Goal: Check status: Check status

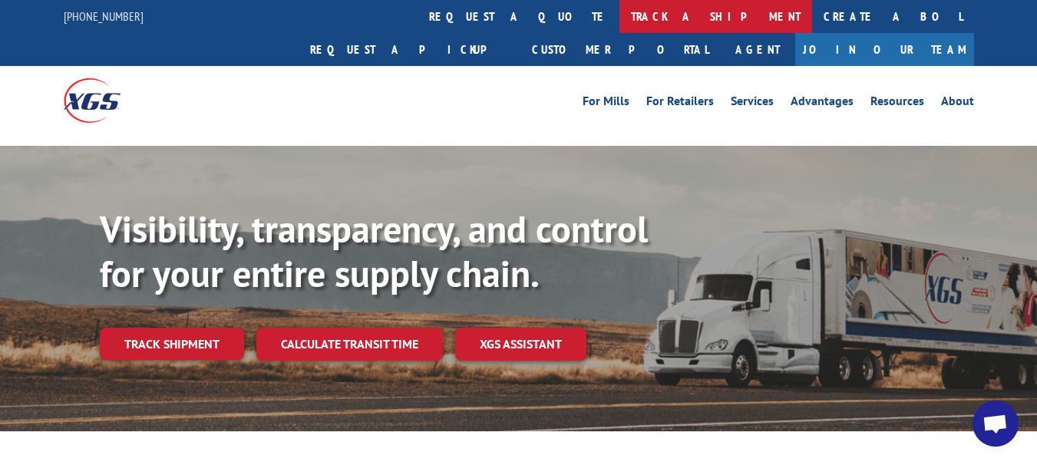
click at [619, 21] on link "track a shipment" at bounding box center [715, 16] width 193 height 33
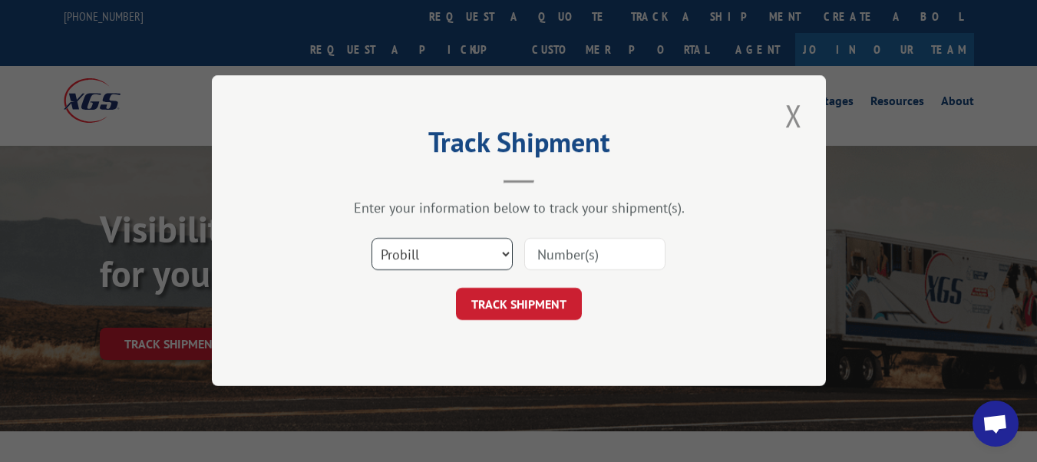
click at [436, 243] on select "Select category... Probill BOL PO" at bounding box center [441, 255] width 141 height 32
select select "po"
click at [371, 239] on select "Select category... Probill BOL PO" at bounding box center [441, 255] width 141 height 32
paste input "14510874"
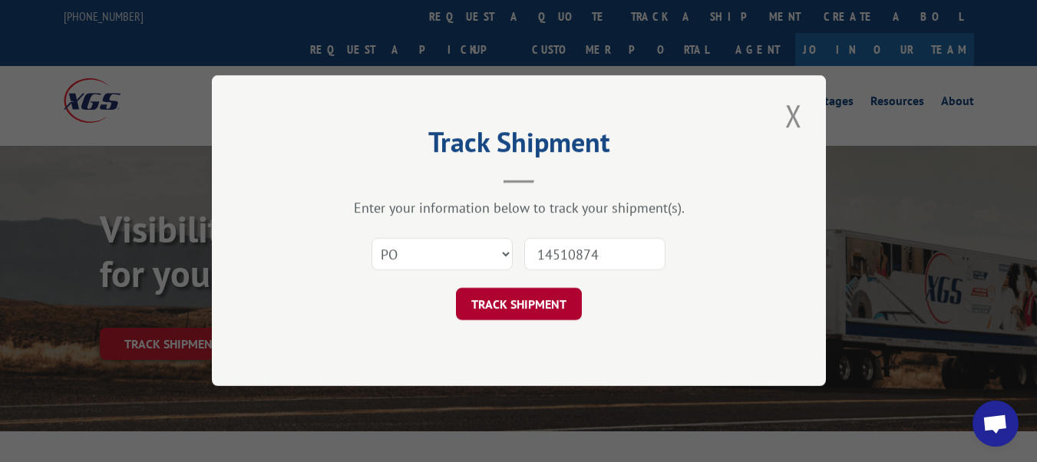
type input "14510874"
click at [554, 300] on button "TRACK SHIPMENT" at bounding box center [519, 305] width 126 height 32
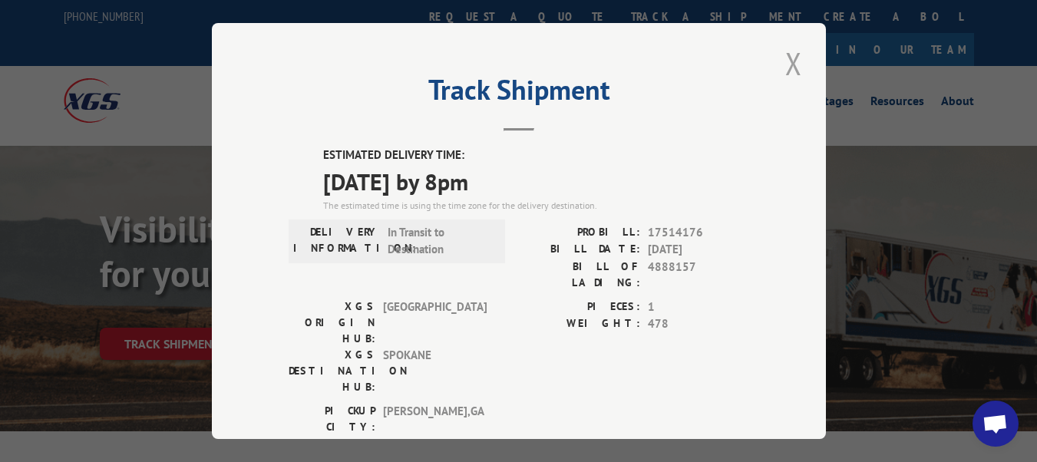
click at [788, 56] on button "Close modal" at bounding box center [793, 63] width 26 height 42
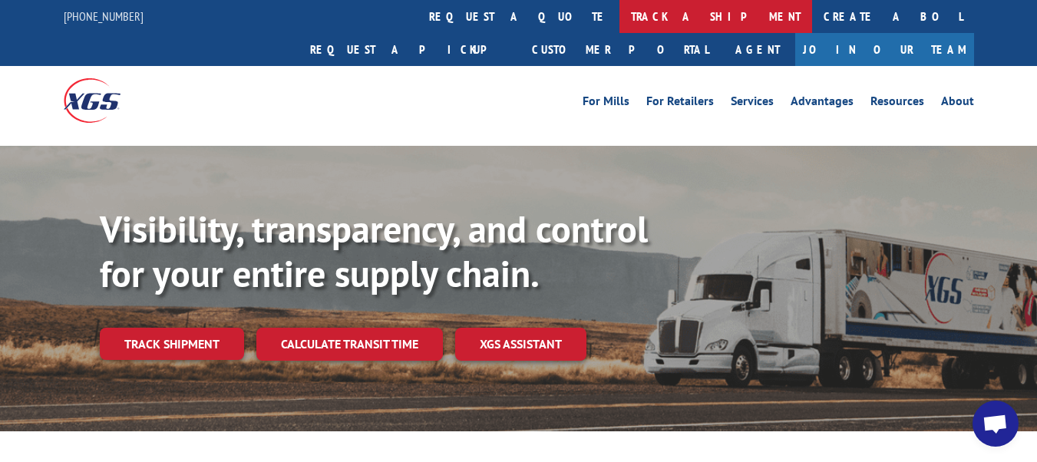
click at [619, 13] on link "track a shipment" at bounding box center [715, 16] width 193 height 33
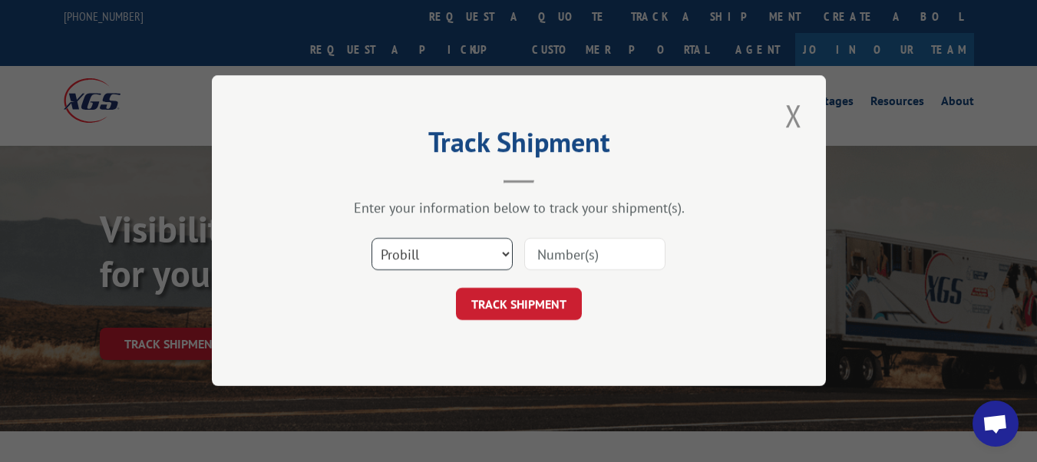
drag, startPoint x: 437, startPoint y: 241, endPoint x: 437, endPoint y: 265, distance: 23.8
click at [437, 241] on select "Select category... Probill BOL PO" at bounding box center [441, 255] width 141 height 32
select select "po"
click at [371, 239] on select "Select category... Probill BOL PO" at bounding box center [441, 255] width 141 height 32
paste input "10518488"
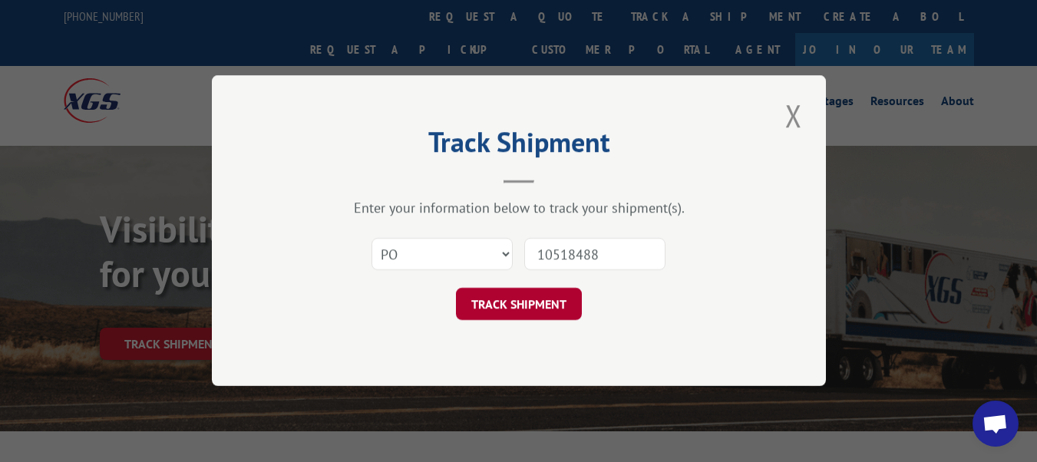
type input "10518488"
click at [546, 311] on button "TRACK SHIPMENT" at bounding box center [519, 305] width 126 height 32
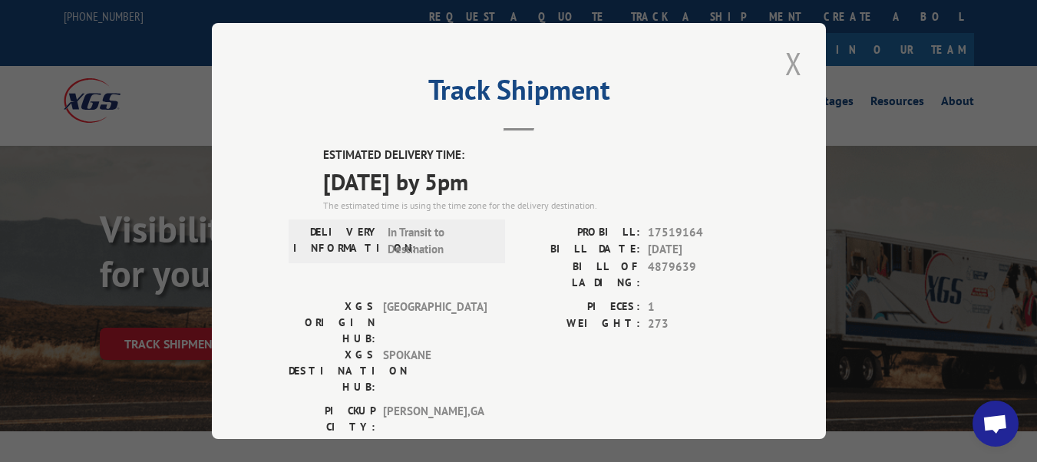
click at [792, 67] on button "Close modal" at bounding box center [793, 63] width 26 height 42
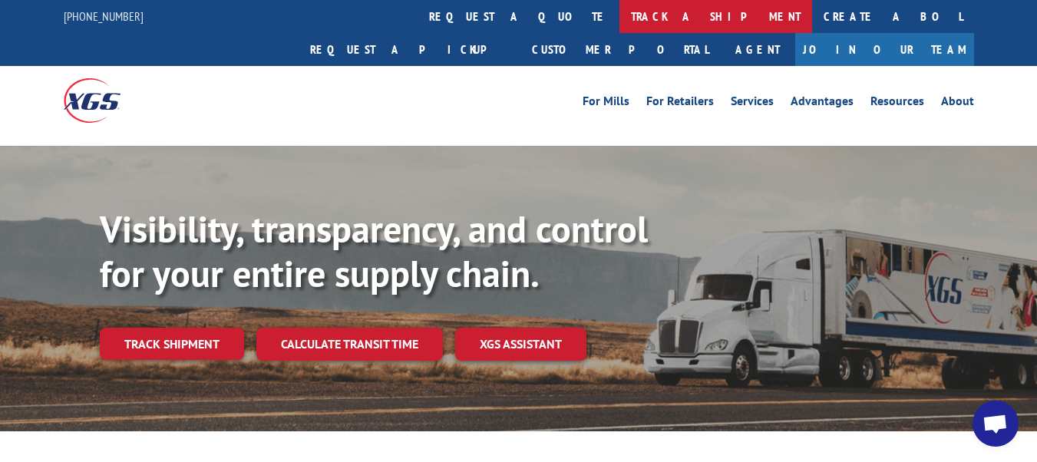
click at [619, 20] on link "track a shipment" at bounding box center [715, 16] width 193 height 33
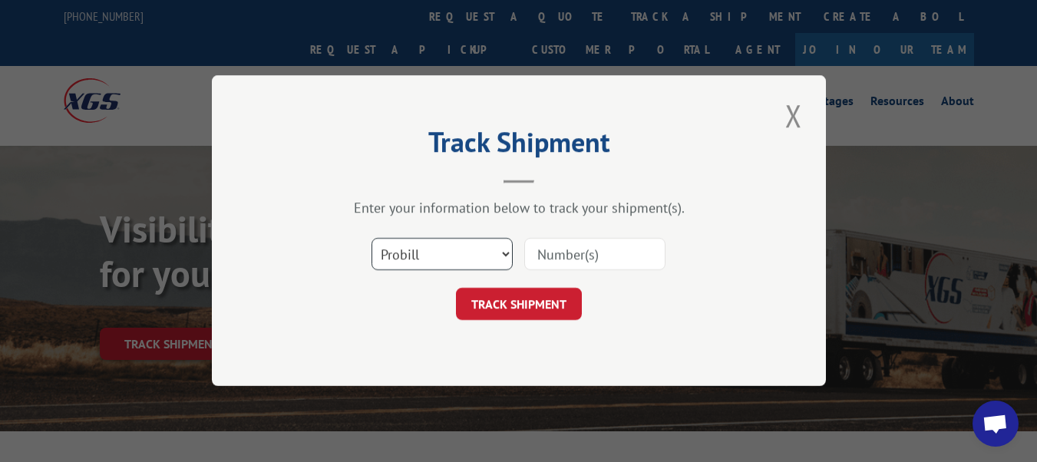
click at [430, 243] on select "Select category... Probill BOL PO" at bounding box center [441, 255] width 141 height 32
select select "po"
click at [371, 239] on select "Select category... Probill BOL PO" at bounding box center [441, 255] width 141 height 32
paste input "10518505"
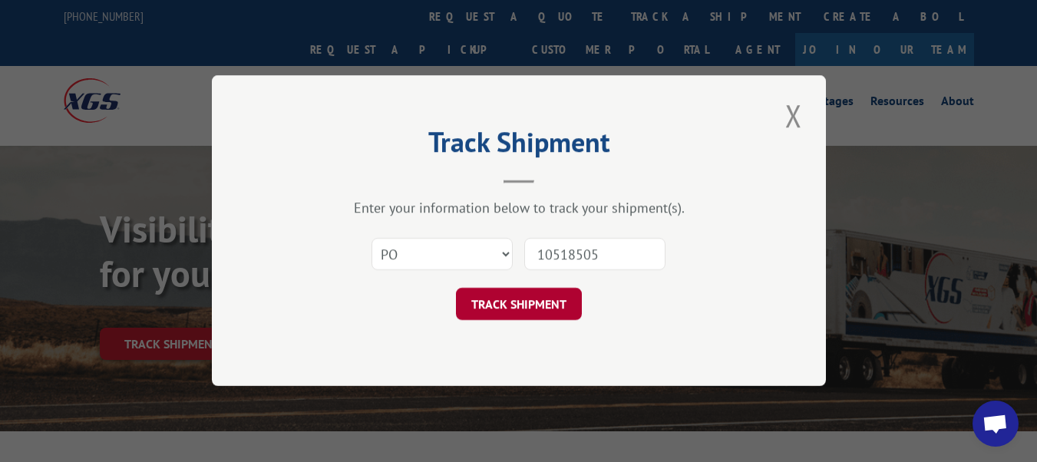
type input "10518505"
click at [470, 318] on button "TRACK SHIPMENT" at bounding box center [519, 305] width 126 height 32
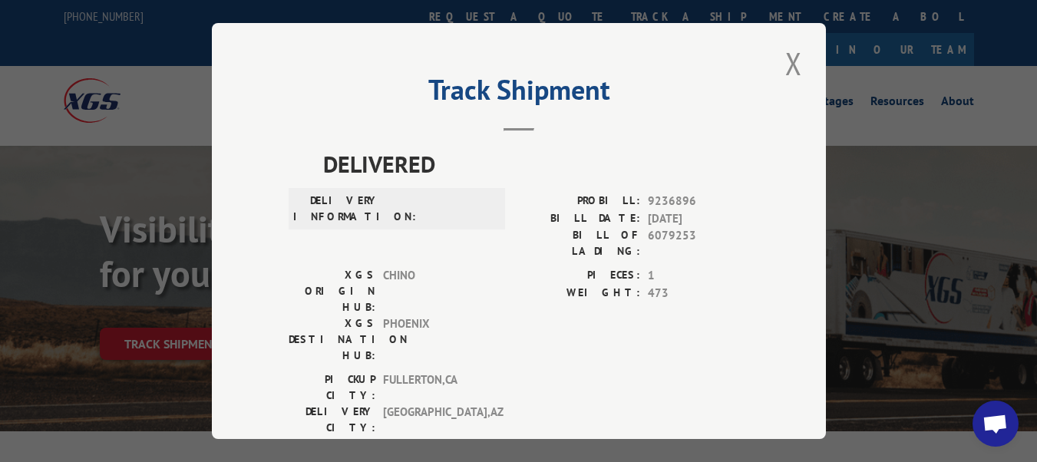
scroll to position [10, 0]
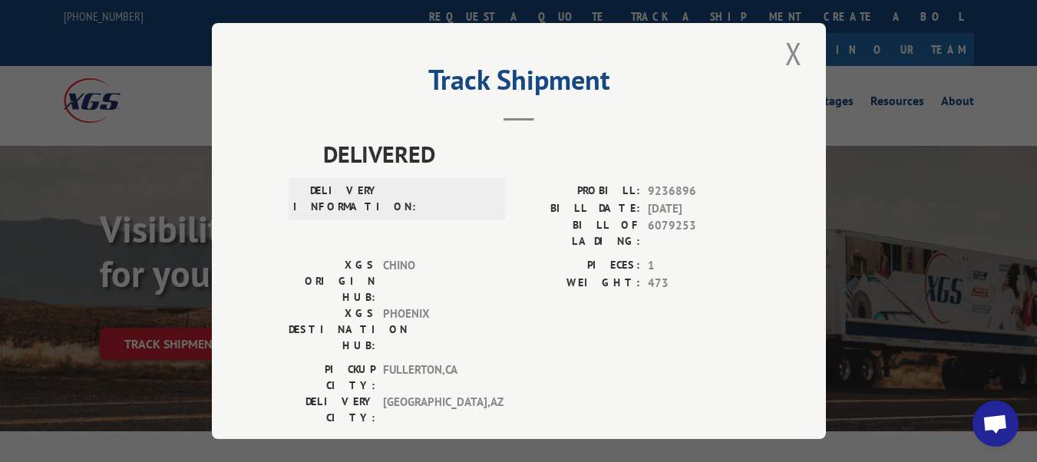
click at [797, 63] on button "Close modal" at bounding box center [793, 53] width 26 height 42
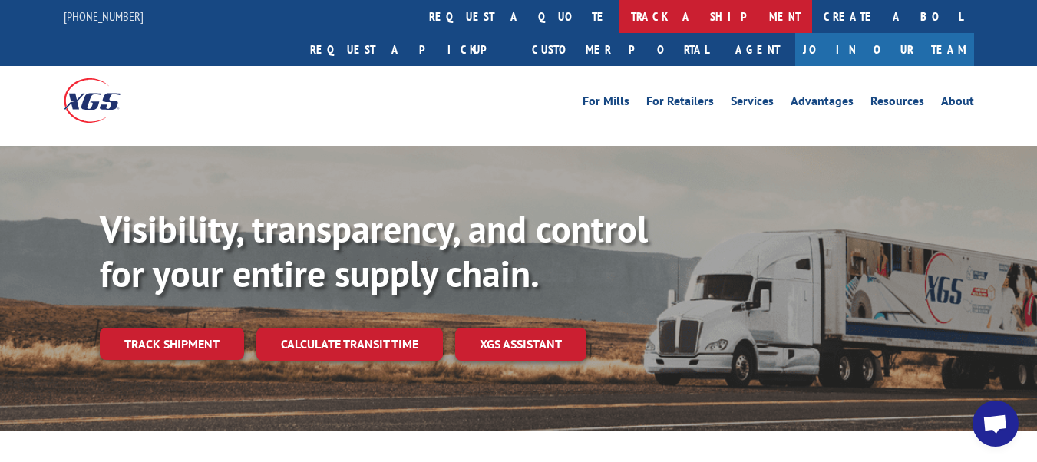
click at [619, 12] on link "track a shipment" at bounding box center [715, 16] width 193 height 33
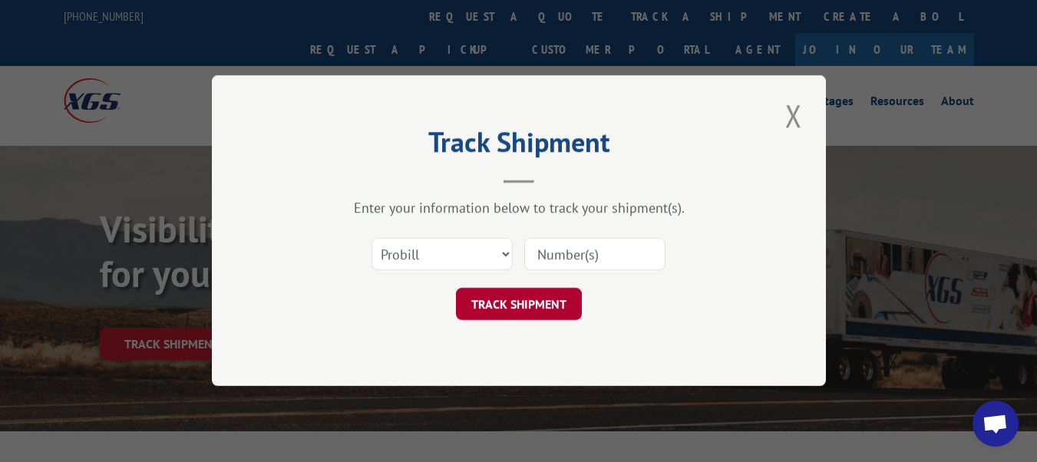
scroll to position [0, 0]
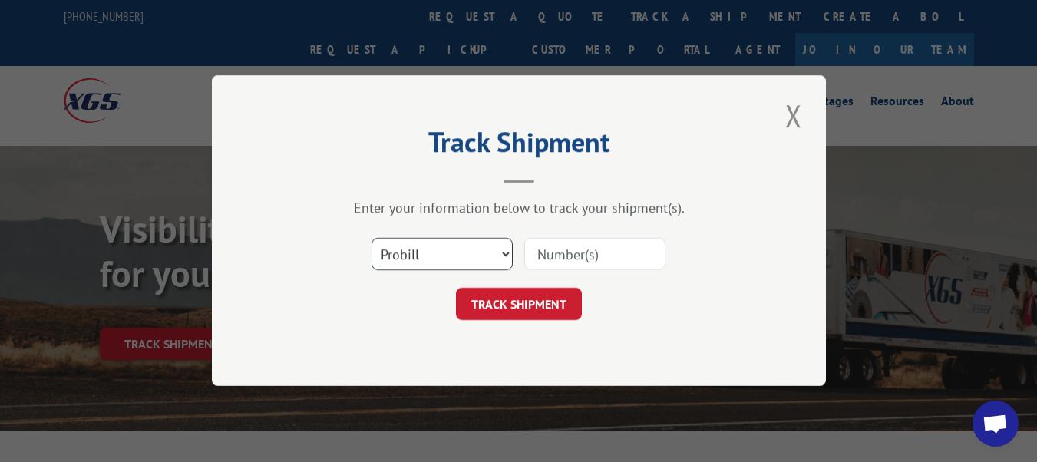
drag, startPoint x: 436, startPoint y: 243, endPoint x: 434, endPoint y: 269, distance: 25.4
click at [436, 243] on select "Select category... Probill BOL PO" at bounding box center [441, 255] width 141 height 32
select select "po"
click at [371, 239] on select "Select category... Probill BOL PO" at bounding box center [441, 255] width 141 height 32
paste input "34500676"
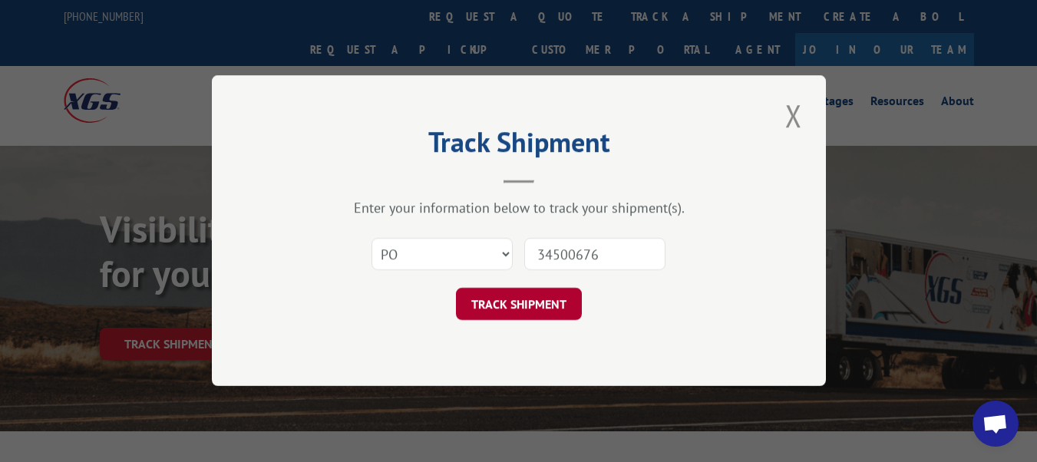
type input "34500676"
click at [518, 320] on button "TRACK SHIPMENT" at bounding box center [519, 305] width 126 height 32
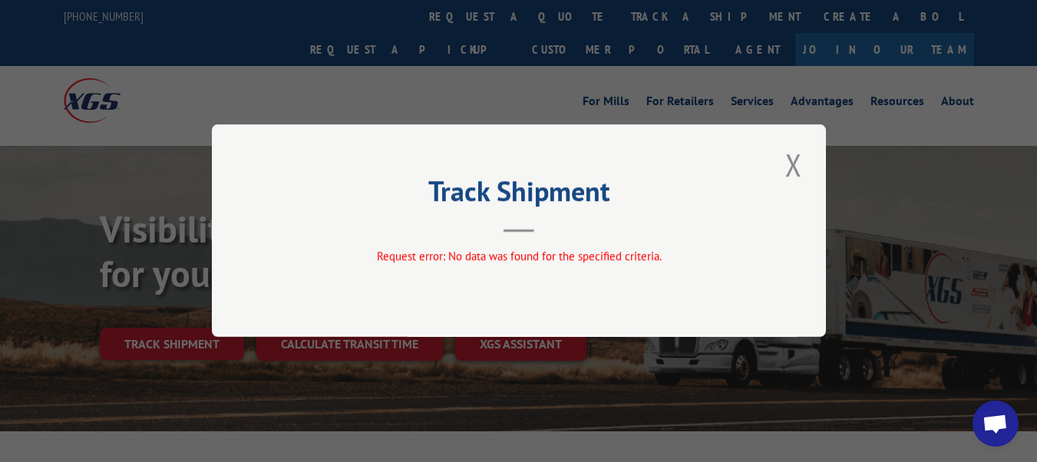
click at [807, 167] on div "Track Shipment Request error: No data was found for the specified criteria." at bounding box center [519, 230] width 614 height 213
click at [774, 145] on div "Track Shipment Request error: No data was found for the specified criteria." at bounding box center [519, 230] width 614 height 213
click at [800, 164] on button "Close modal" at bounding box center [793, 165] width 26 height 42
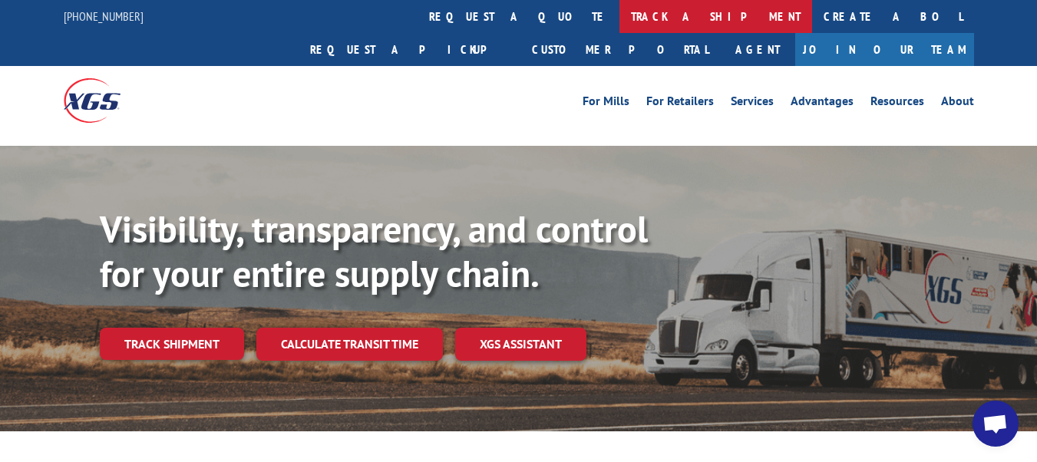
click at [619, 21] on link "track a shipment" at bounding box center [715, 16] width 193 height 33
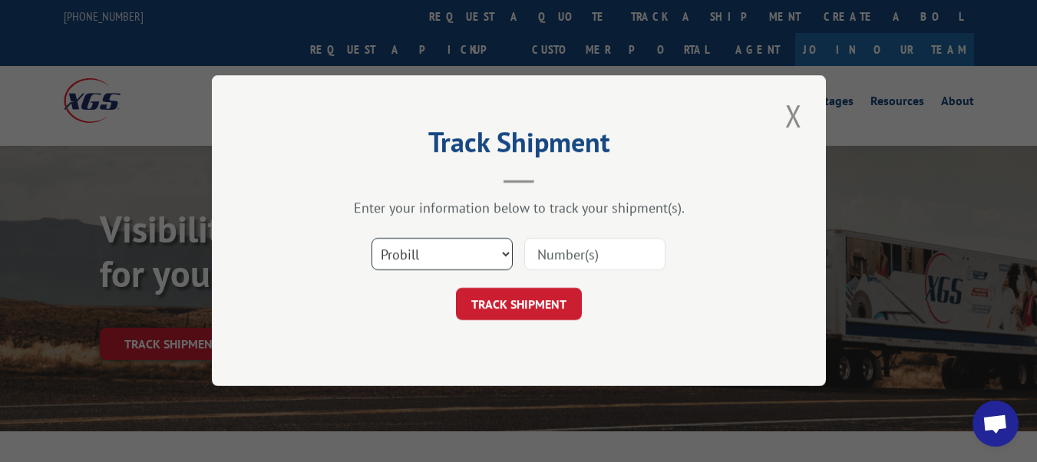
drag, startPoint x: 453, startPoint y: 254, endPoint x: 454, endPoint y: 268, distance: 13.8
click at [453, 259] on select "Select category... Probill BOL PO" at bounding box center [441, 255] width 141 height 32
select select "po"
click at [371, 239] on select "Select category... Probill BOL PO" at bounding box center [441, 255] width 141 height 32
paste input "10518511"
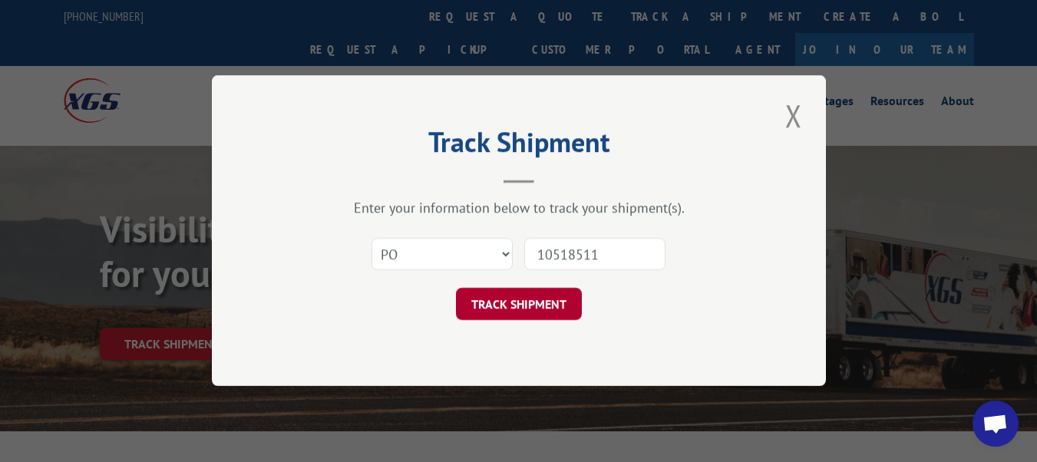
type input "10518511"
click at [542, 307] on button "TRACK SHIPMENT" at bounding box center [519, 305] width 126 height 32
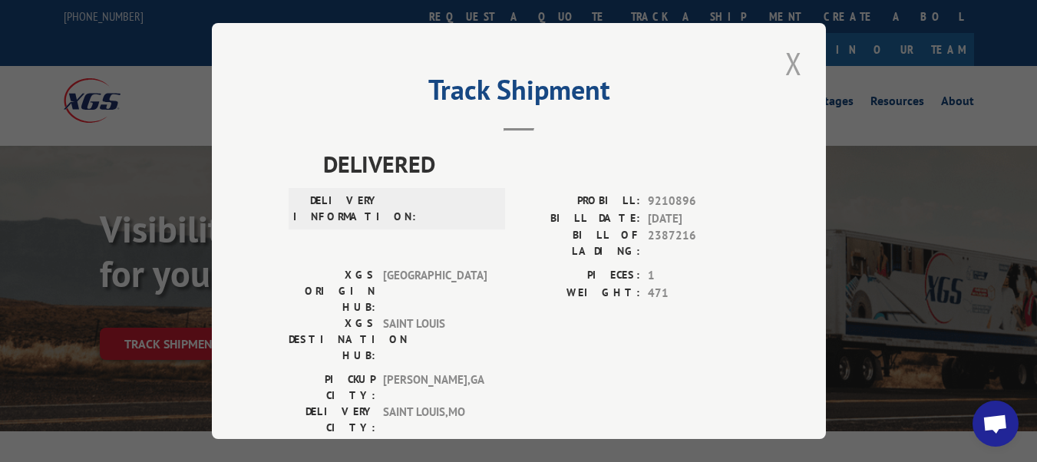
click at [782, 62] on button "Close modal" at bounding box center [793, 63] width 26 height 42
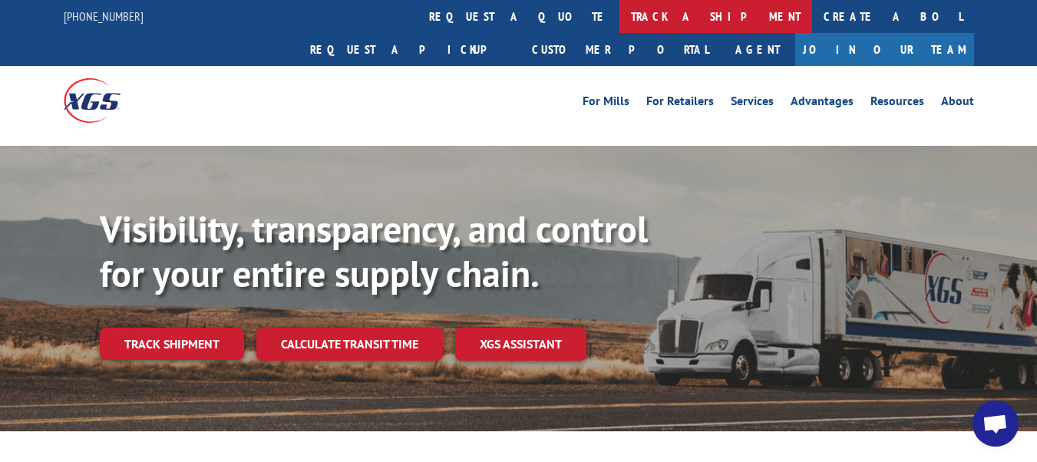
click at [619, 28] on link "track a shipment" at bounding box center [715, 16] width 193 height 33
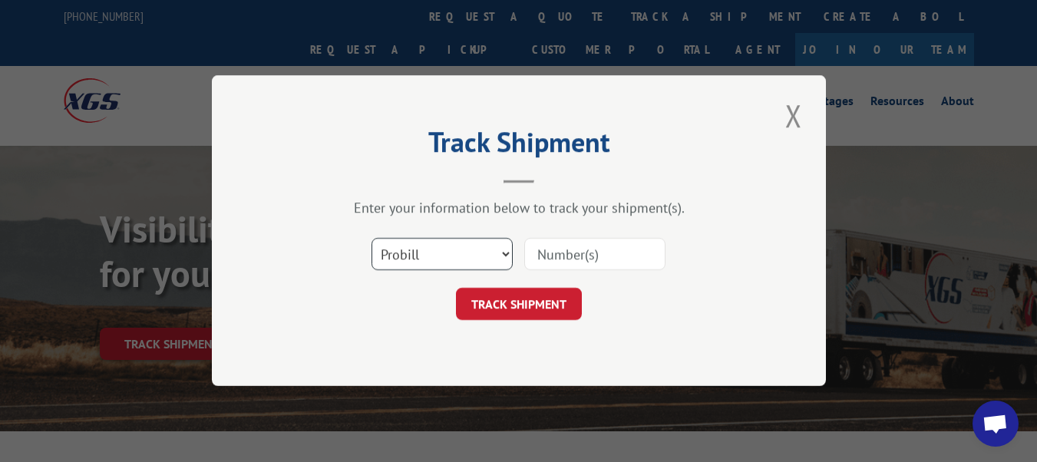
click at [425, 259] on select "Select category... Probill BOL PO" at bounding box center [441, 255] width 141 height 32
select select "po"
click at [371, 239] on select "Select category... Probill BOL PO" at bounding box center [441, 255] width 141 height 32
paste input "08530896"
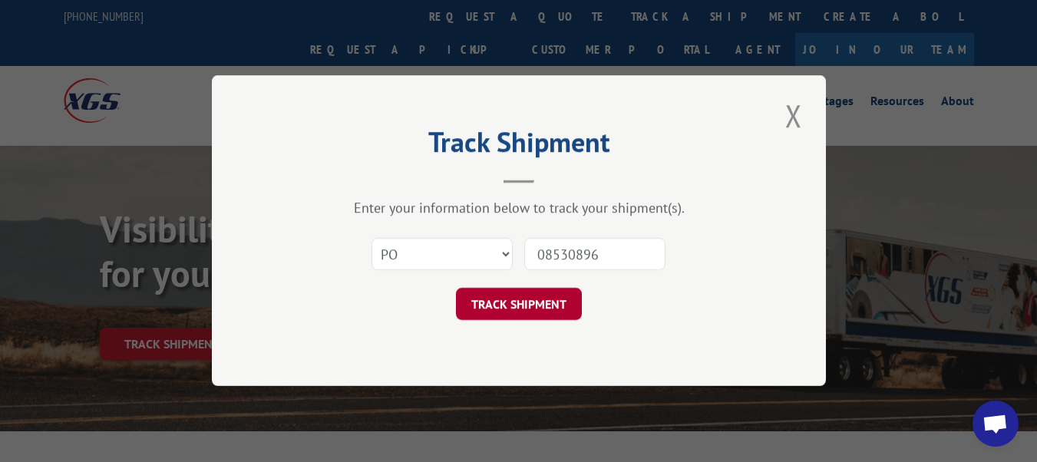
type input "08530896"
click at [545, 307] on button "TRACK SHIPMENT" at bounding box center [519, 305] width 126 height 32
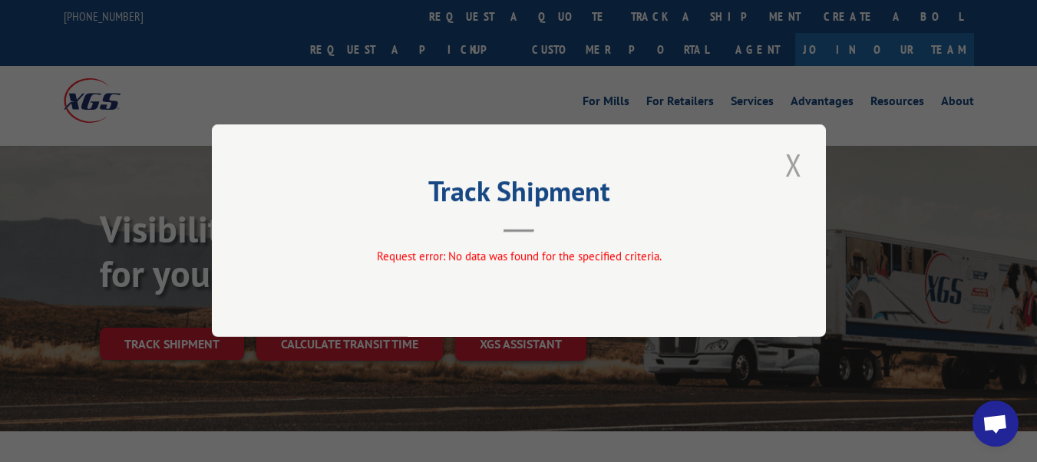
click at [795, 159] on button "Close modal" at bounding box center [793, 165] width 26 height 42
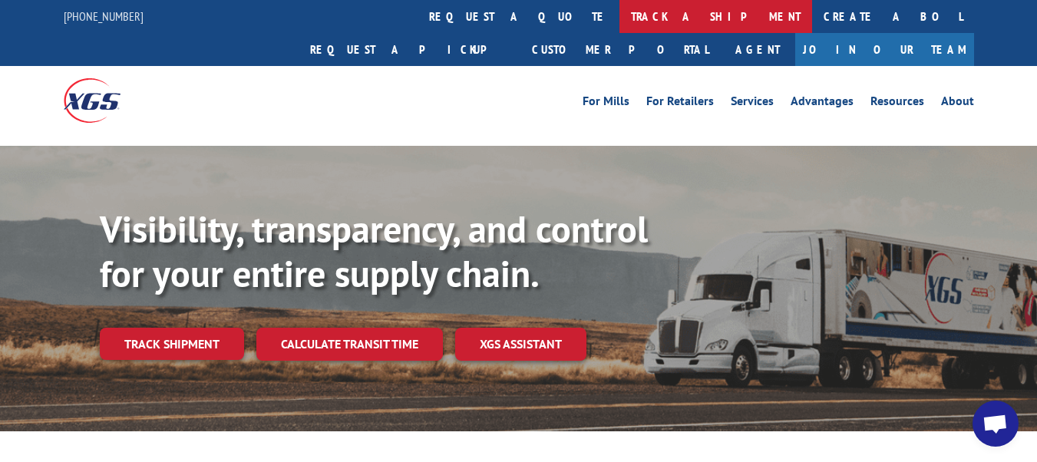
click at [619, 15] on link "track a shipment" at bounding box center [715, 16] width 193 height 33
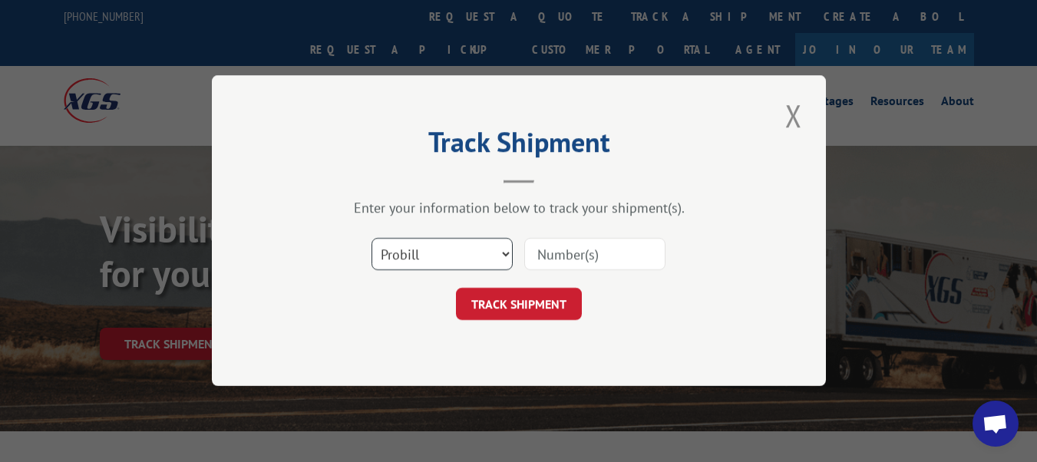
drag, startPoint x: 436, startPoint y: 241, endPoint x: 431, endPoint y: 259, distance: 18.2
click at [436, 240] on select "Select category... Probill BOL PO" at bounding box center [441, 255] width 141 height 32
select select "po"
click at [371, 239] on select "Select category... Probill BOL PO" at bounding box center [441, 255] width 141 height 32
paste input "66500845"
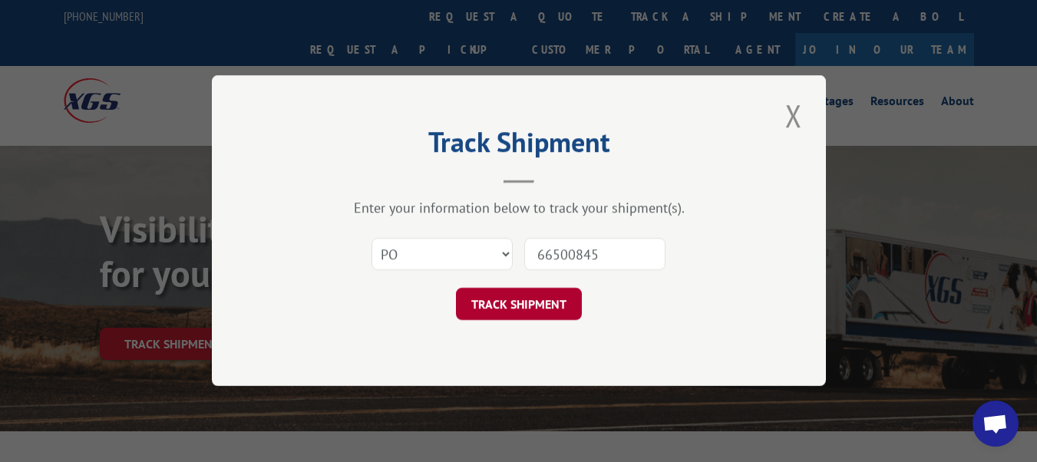
type input "66500845"
click at [544, 320] on button "TRACK SHIPMENT" at bounding box center [519, 305] width 126 height 32
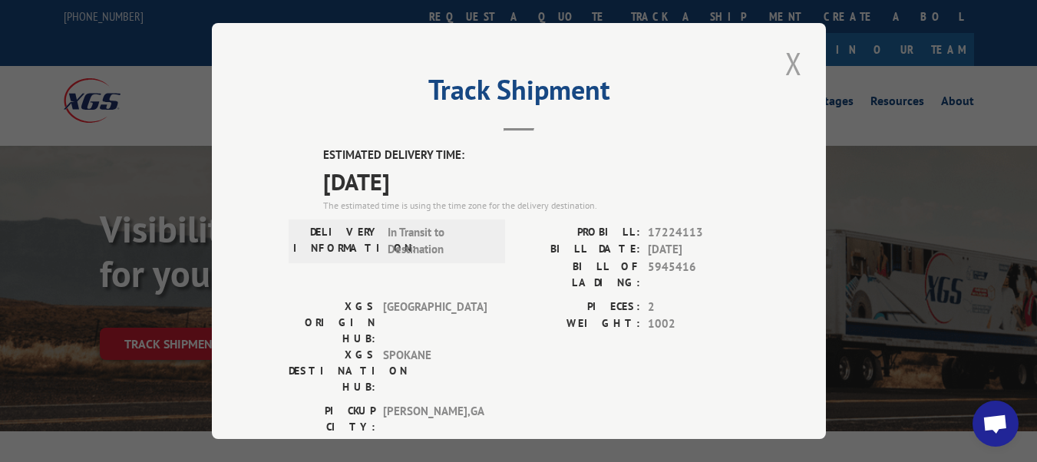
click at [780, 58] on button "Close modal" at bounding box center [793, 63] width 26 height 42
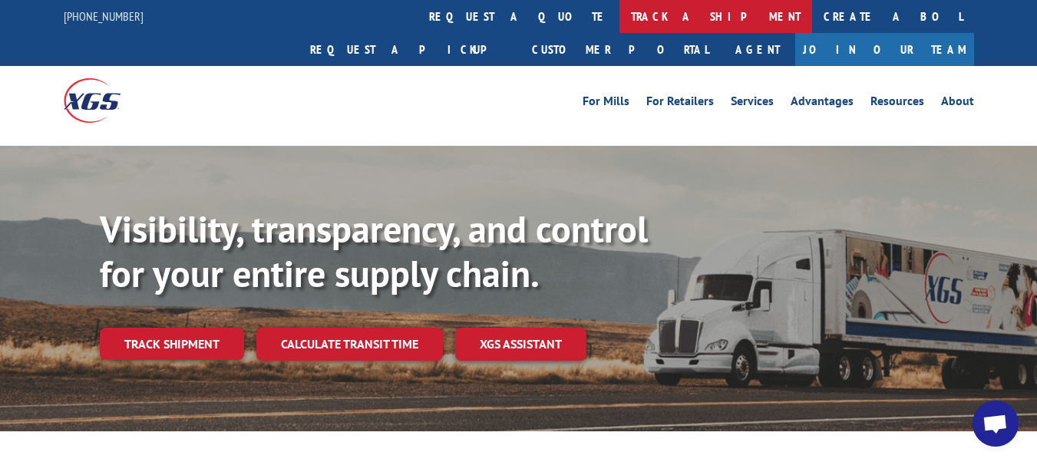
click at [619, 25] on link "track a shipment" at bounding box center [715, 16] width 193 height 33
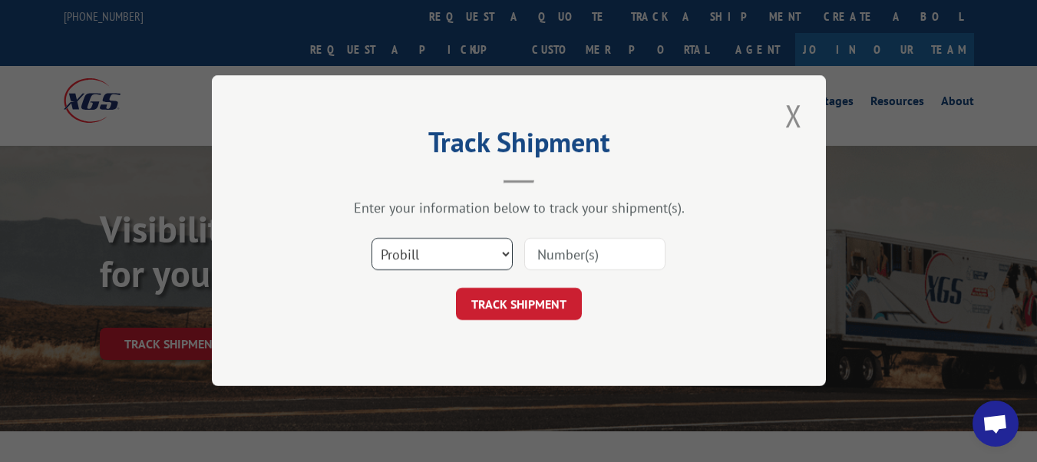
click at [457, 262] on select "Select category... Probill BOL PO" at bounding box center [441, 255] width 141 height 32
select select "po"
click at [371, 239] on select "Select category... Probill BOL PO" at bounding box center [441, 255] width 141 height 32
paste input "14510760"
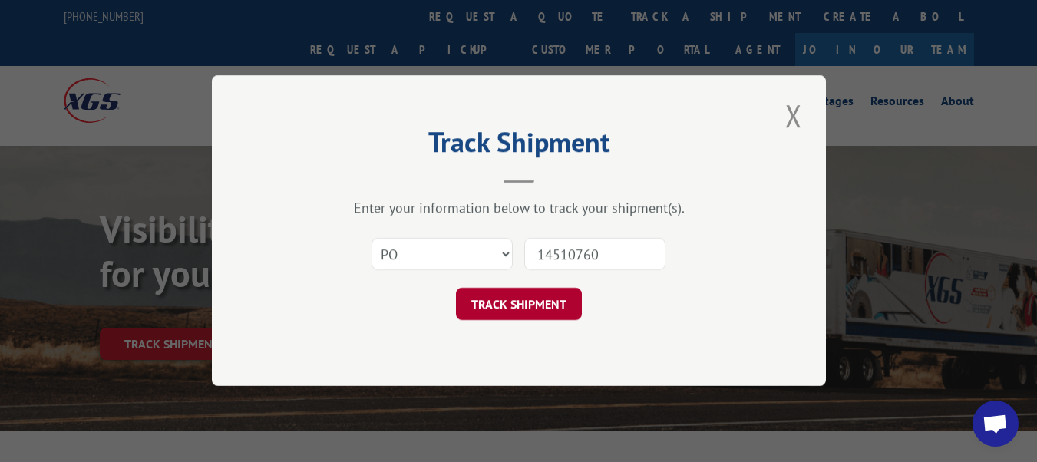
type input "14510760"
click at [494, 318] on button "TRACK SHIPMENT" at bounding box center [519, 305] width 126 height 32
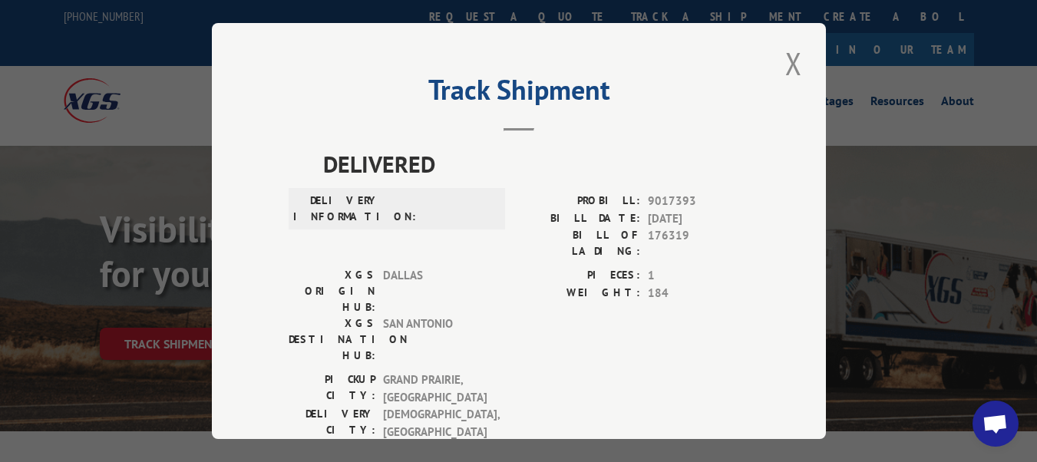
drag, startPoint x: 794, startPoint y: 56, endPoint x: 588, endPoint y: 44, distance: 206.8
click at [793, 54] on button "Close modal" at bounding box center [793, 63] width 26 height 42
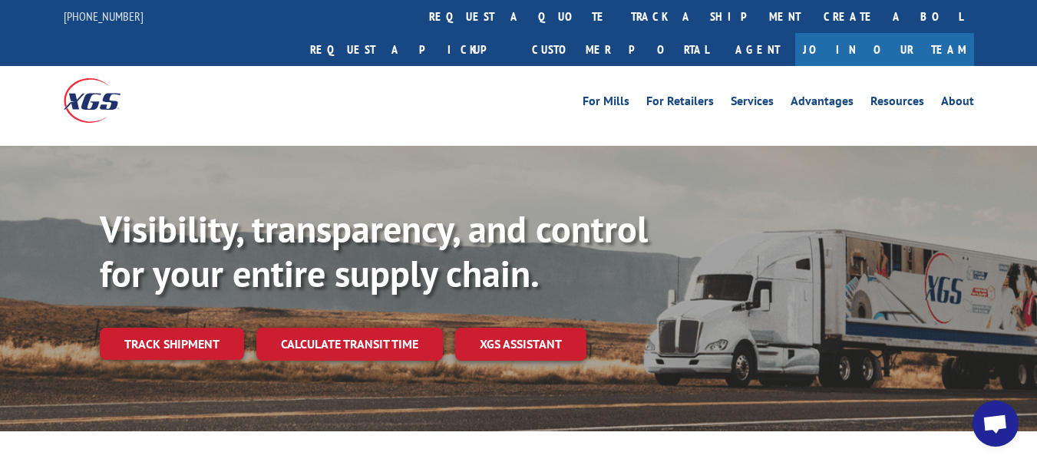
click at [619, 15] on link "track a shipment" at bounding box center [715, 16] width 193 height 33
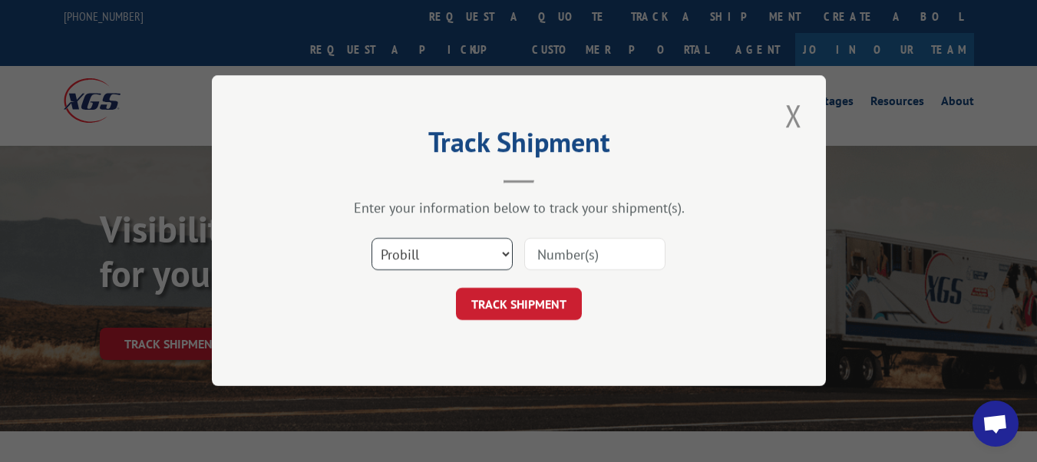
click at [470, 257] on select "Select category... Probill BOL PO" at bounding box center [441, 255] width 141 height 32
select select "po"
click at [371, 239] on select "Select category... Probill BOL PO" at bounding box center [441, 255] width 141 height 32
drag, startPoint x: 578, startPoint y: 237, endPoint x: 545, endPoint y: 252, distance: 36.1
paste input "34500613"
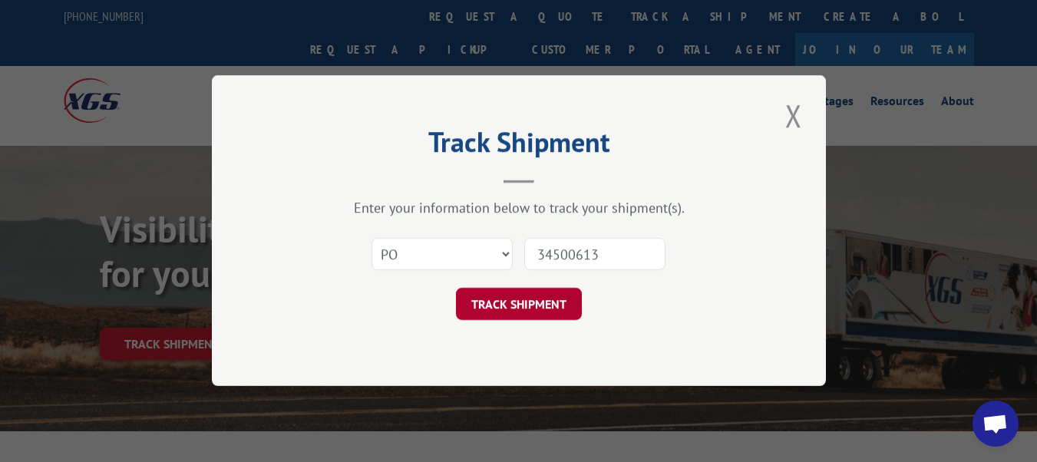
type input "34500613"
click at [543, 317] on button "TRACK SHIPMENT" at bounding box center [519, 305] width 126 height 32
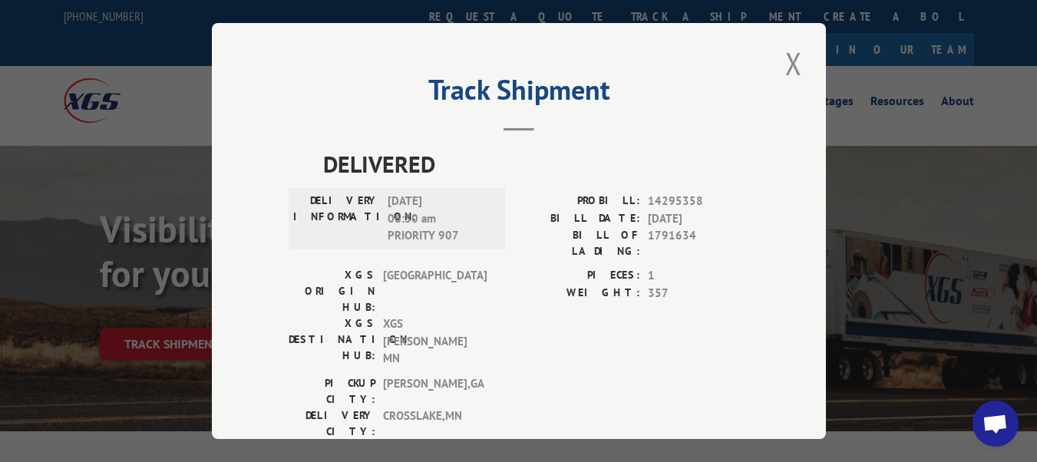
click at [808, 46] on div "Track Shipment DELIVERED DELIVERY INFORMATION: [DATE] 06:30 am PRIORITY 907 PRO…" at bounding box center [519, 231] width 614 height 416
click at [800, 54] on button "Close modal" at bounding box center [793, 63] width 26 height 42
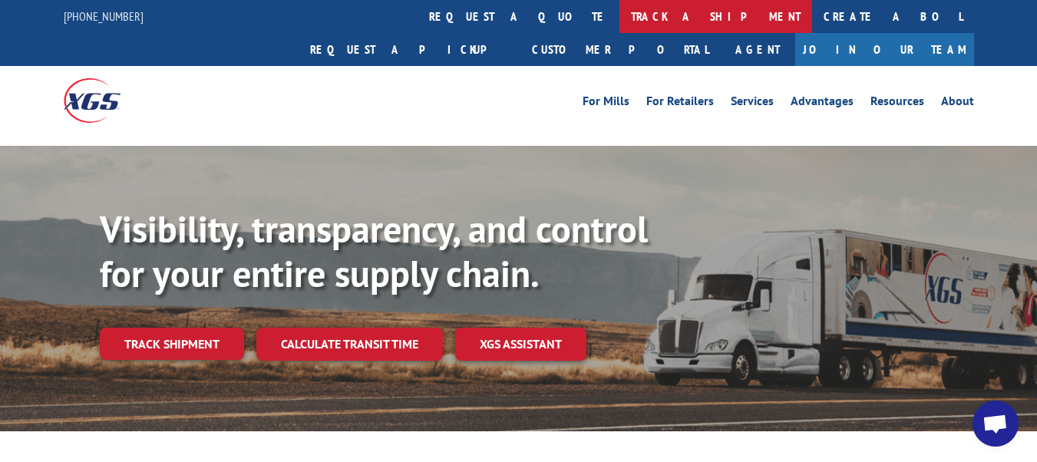
click at [619, 18] on link "track a shipment" at bounding box center [715, 16] width 193 height 33
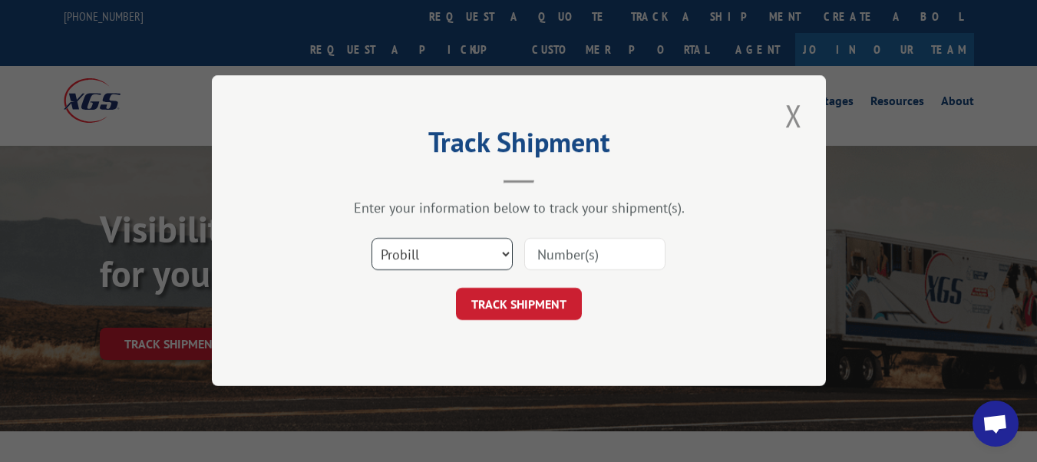
click at [445, 256] on select "Select category... Probill BOL PO" at bounding box center [441, 255] width 141 height 32
select select "po"
click at [371, 239] on select "Select category... Probill BOL PO" at bounding box center [441, 255] width 141 height 32
paste input "14510775"
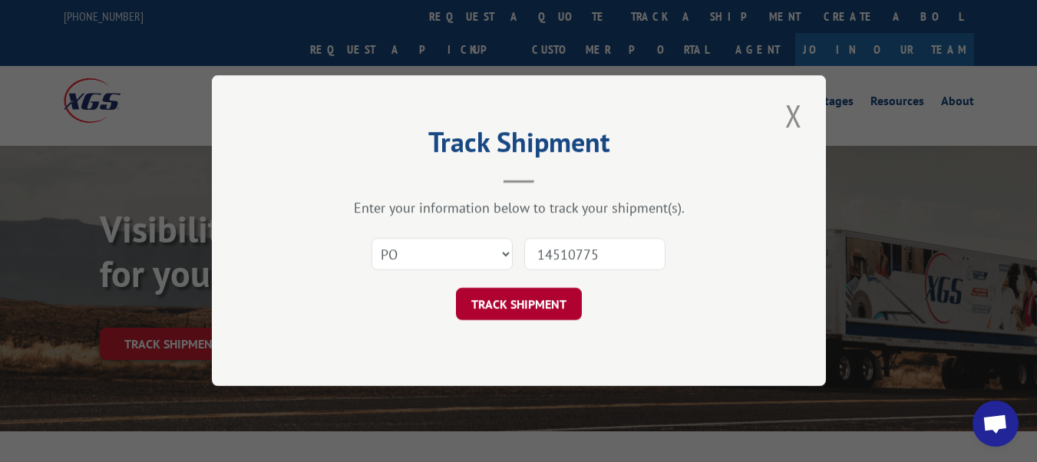
type input "14510775"
click at [547, 304] on button "TRACK SHIPMENT" at bounding box center [519, 305] width 126 height 32
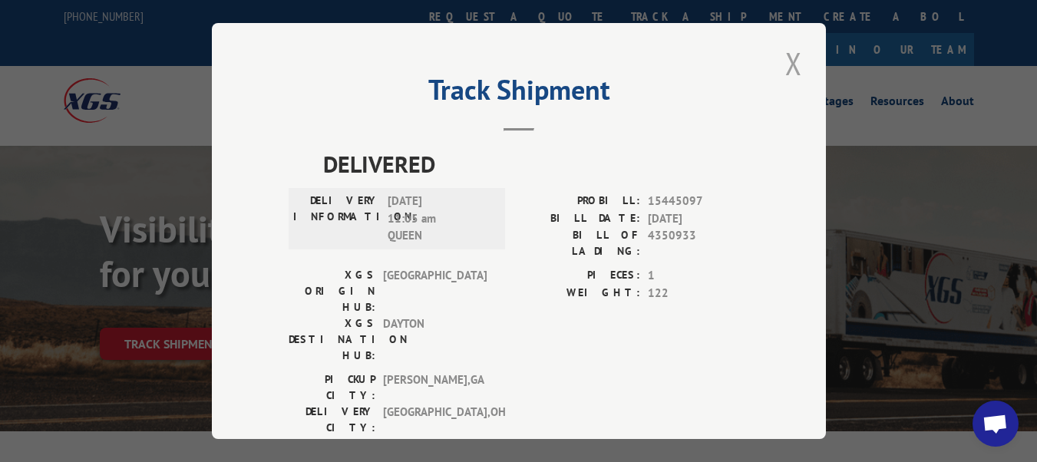
click at [783, 60] on button "Close modal" at bounding box center [793, 63] width 26 height 42
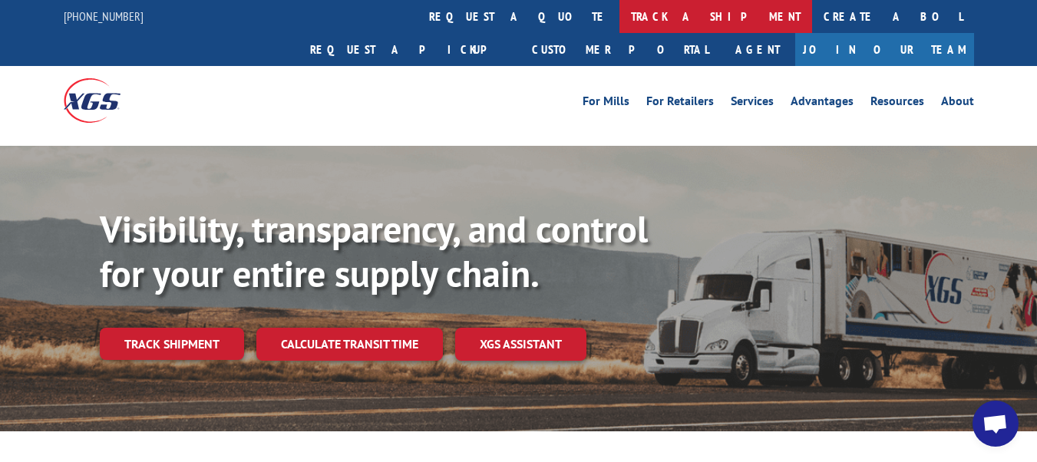
click at [619, 17] on link "track a shipment" at bounding box center [715, 16] width 193 height 33
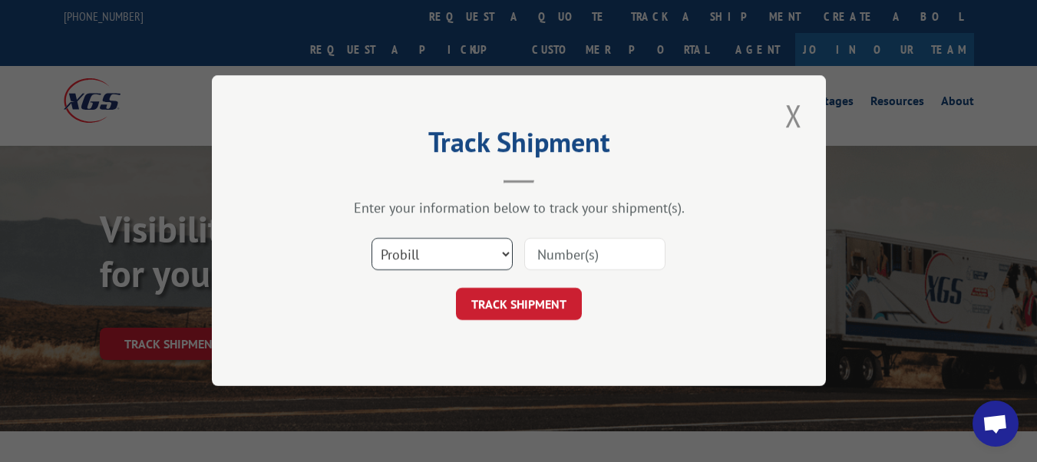
click at [426, 262] on select "Select category... Probill BOL PO" at bounding box center [441, 255] width 141 height 32
select select "po"
click at [371, 239] on select "Select category... Probill BOL PO" at bounding box center [441, 255] width 141 height 32
paste input "14510760"
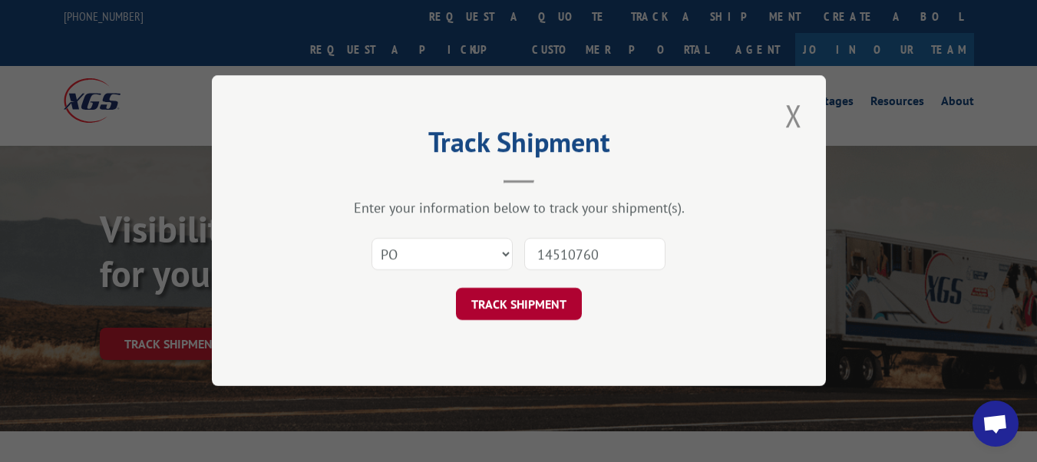
type input "14510760"
click at [549, 311] on button "TRACK SHIPMENT" at bounding box center [519, 305] width 126 height 32
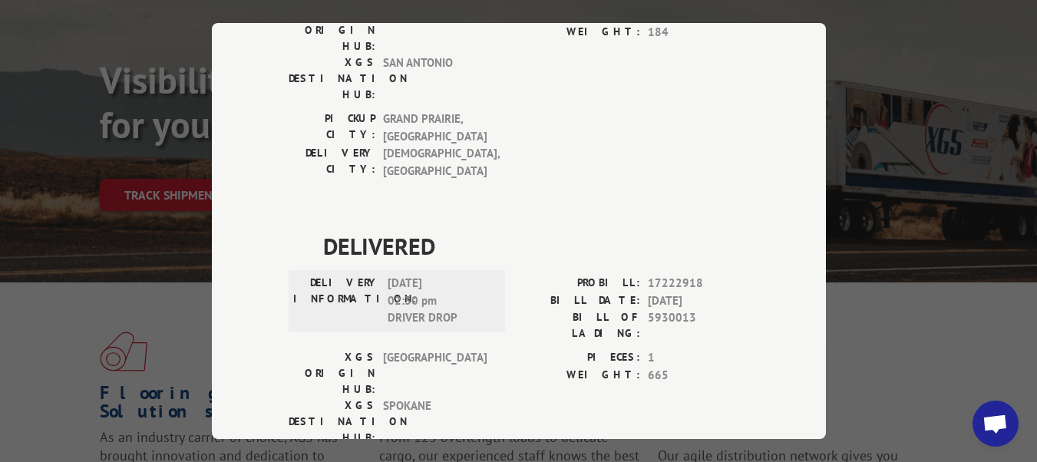
scroll to position [153, 0]
